Goal: Transaction & Acquisition: Purchase product/service

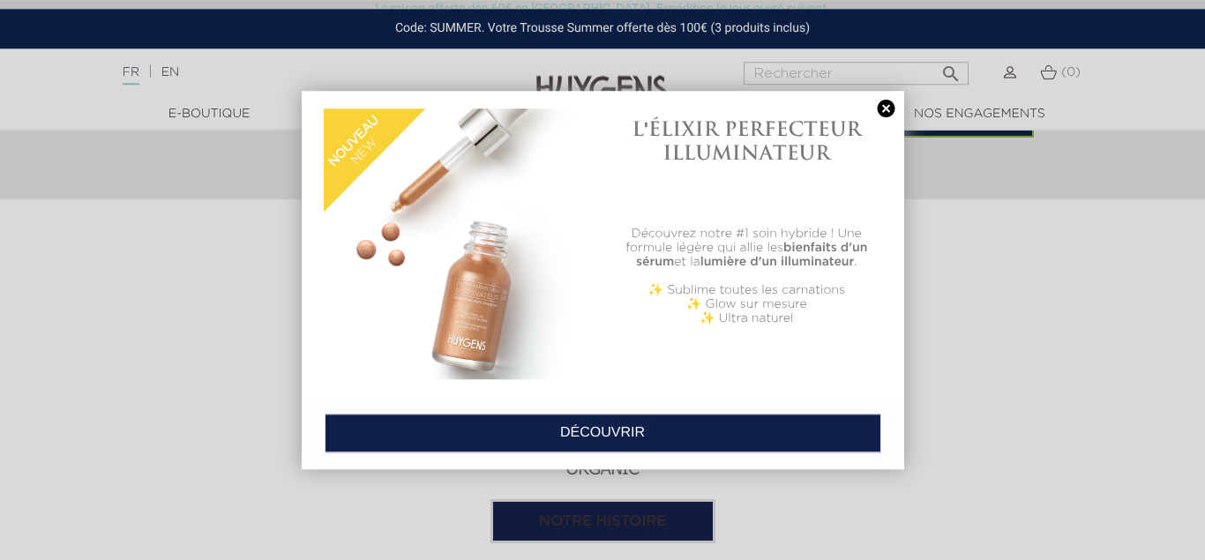
scroll to position [1485, 0]
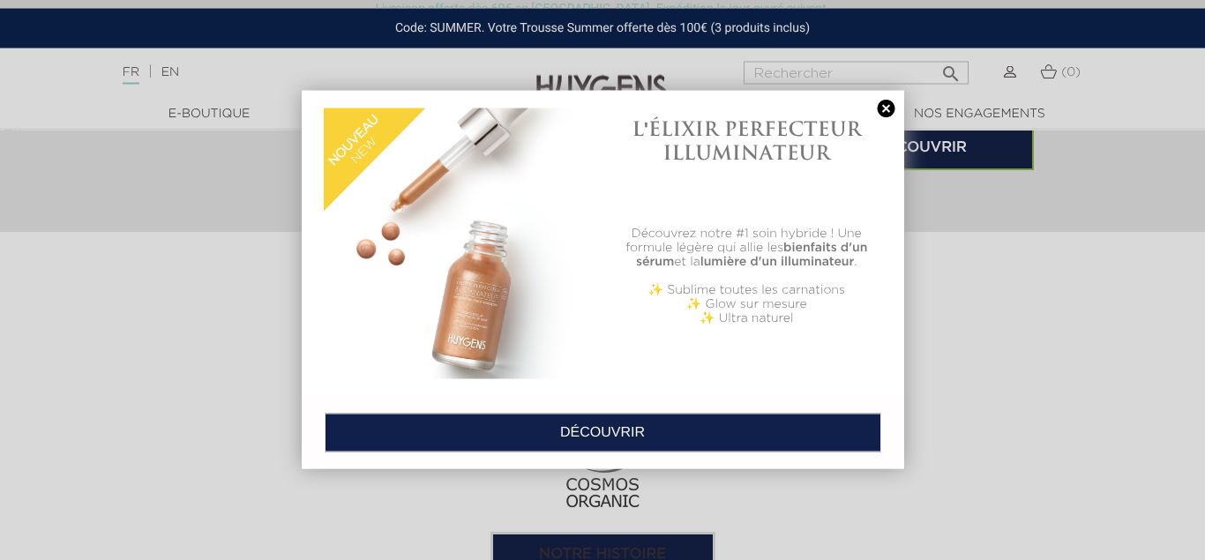
click at [880, 114] on link at bounding box center [886, 109] width 25 height 19
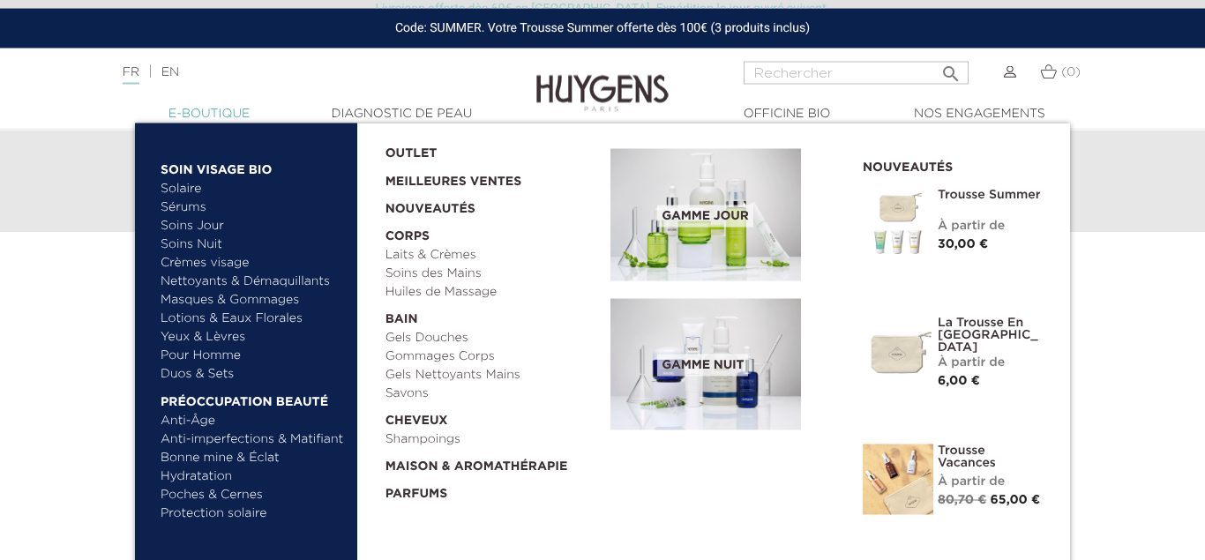
click at [233, 108] on link "  E-Boutique" at bounding box center [209, 114] width 176 height 19
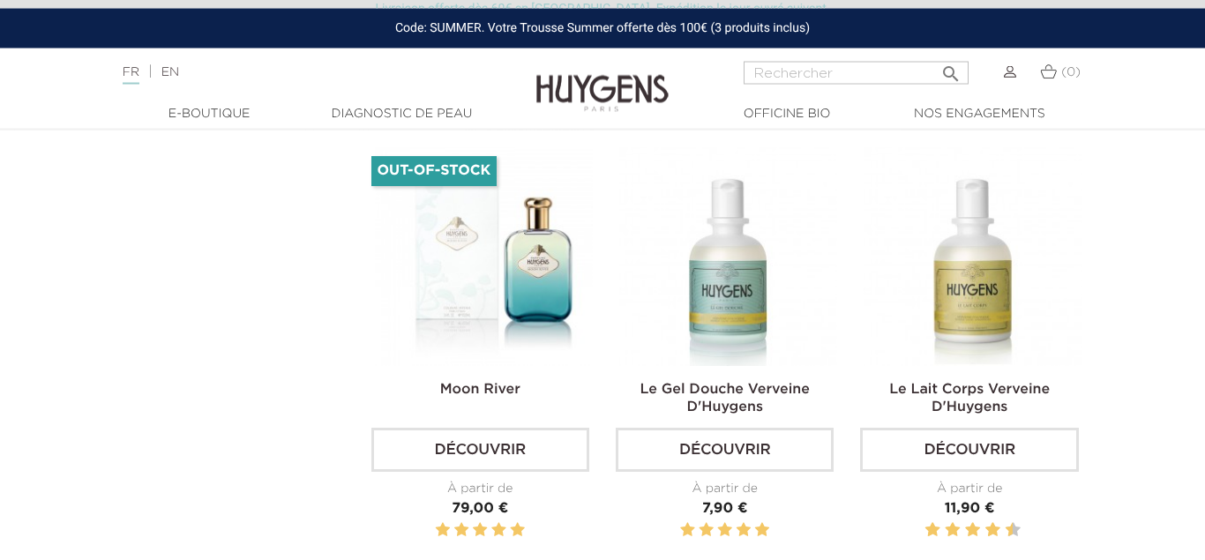
scroll to position [3306, 0]
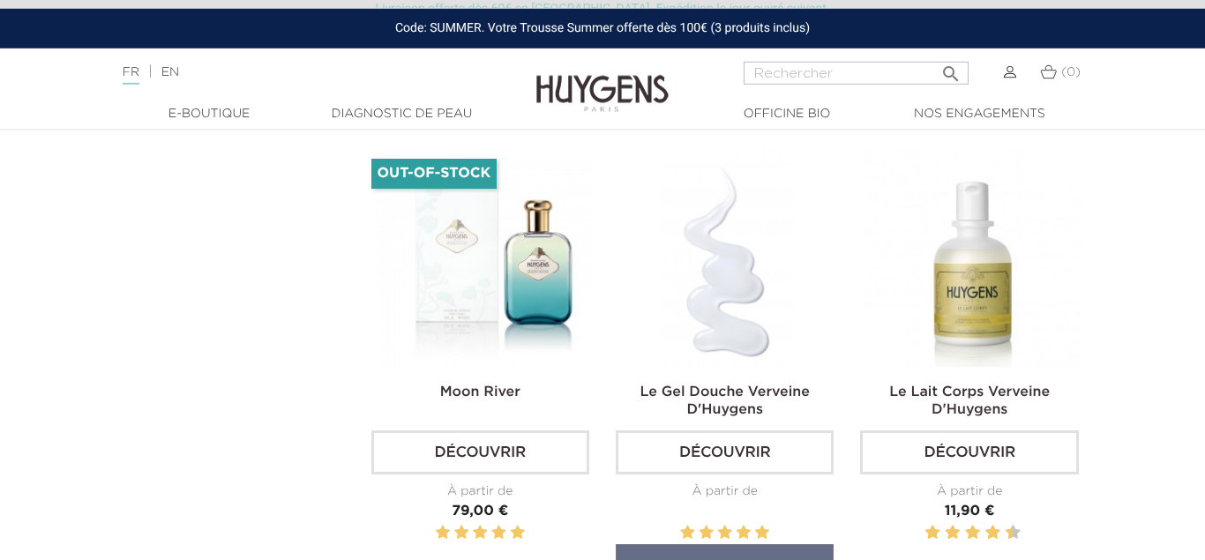
click at [746, 296] on img at bounding box center [728, 259] width 218 height 218
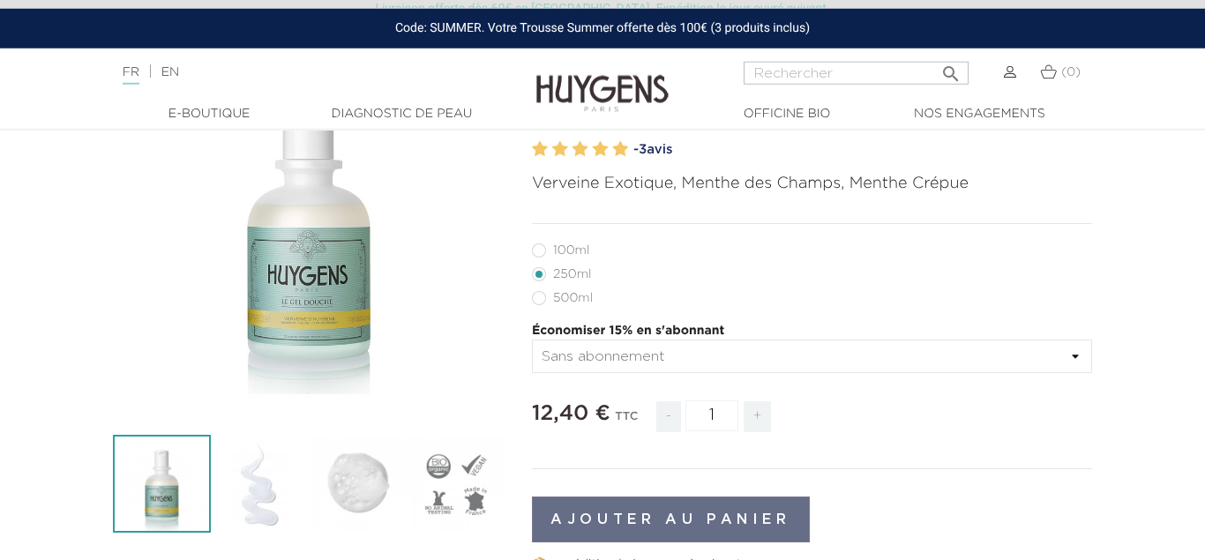
scroll to position [206, 0]
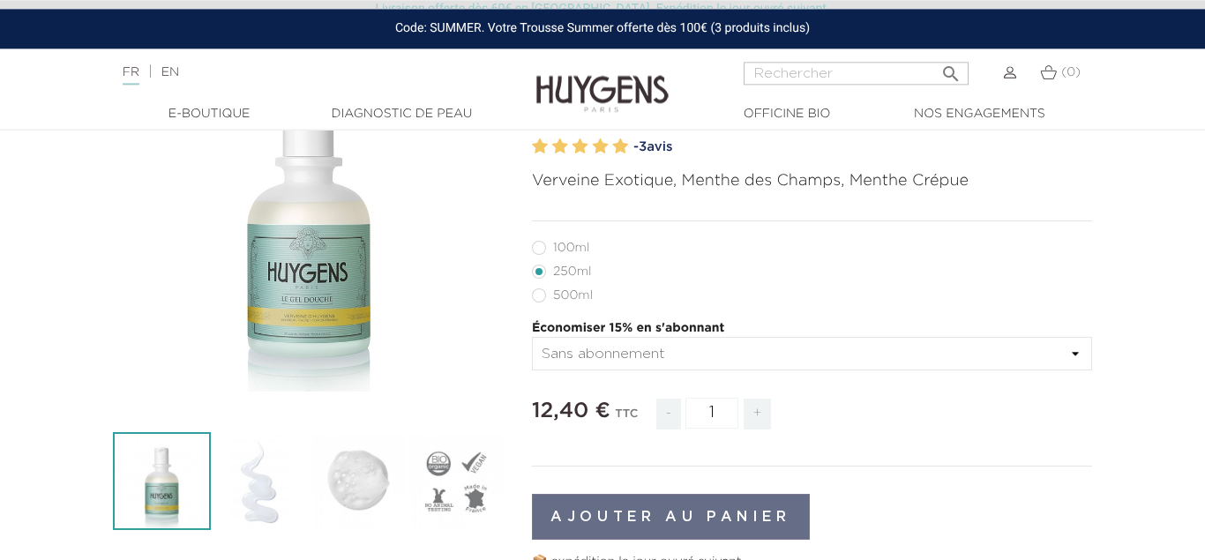
click at [540, 250] on label6"] "100ml" at bounding box center [571, 248] width 79 height 14
radio input "true"
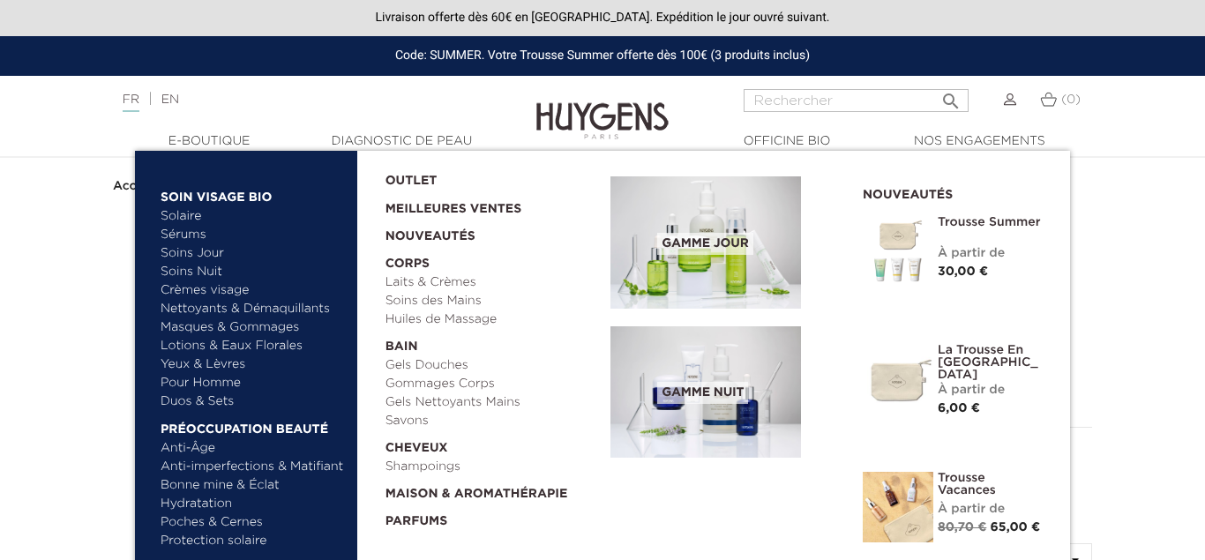
click at [184, 234] on link "Sérums" at bounding box center [253, 235] width 184 height 19
